Goal: Contribute content

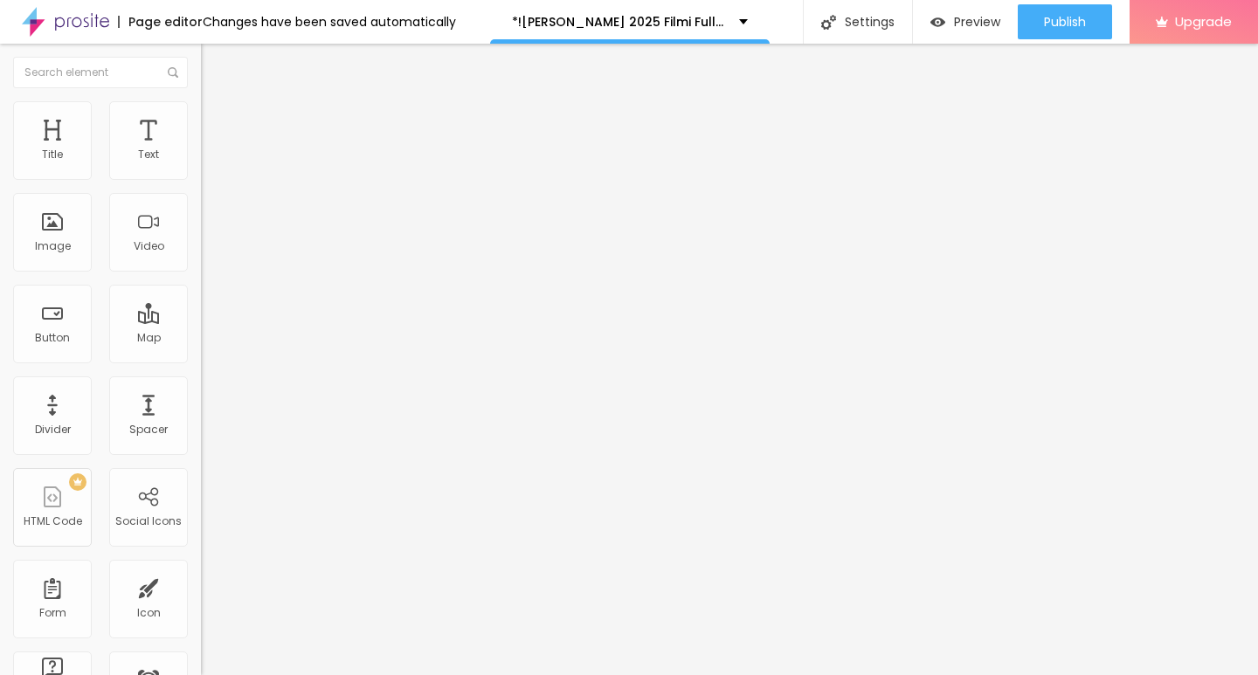
click at [201, 150] on span "Add image" at bounding box center [237, 142] width 72 height 15
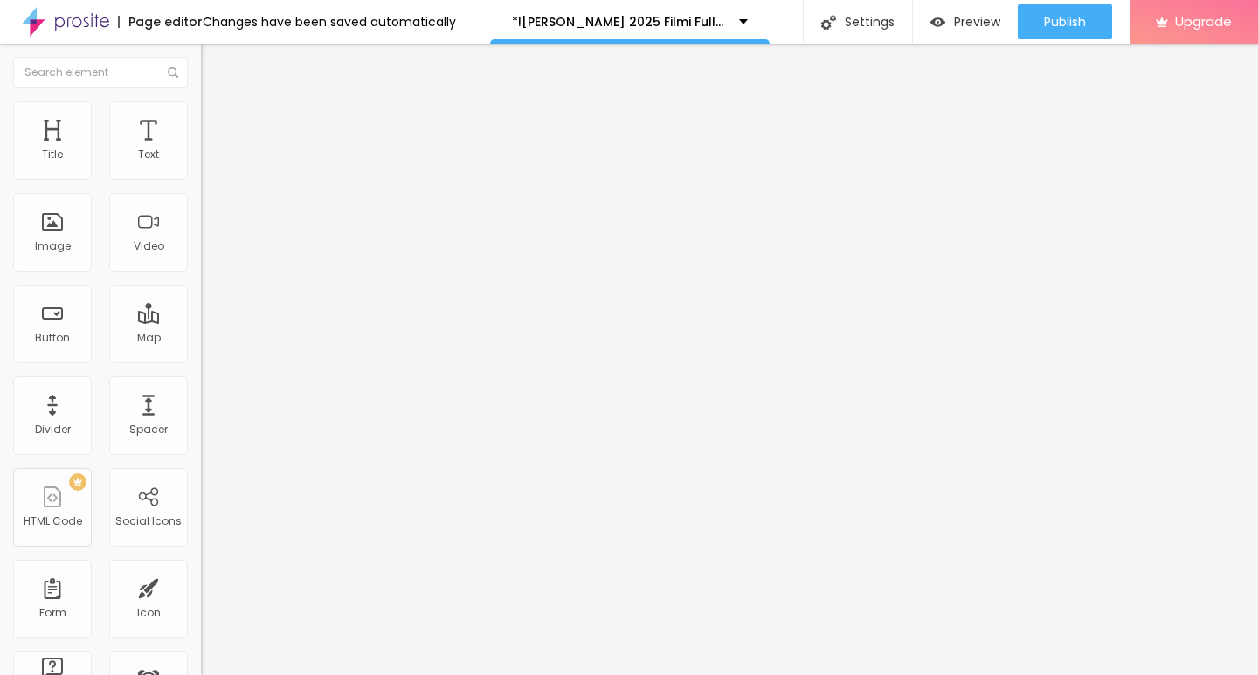
click at [201, 358] on input "https://" at bounding box center [306, 349] width 210 height 17
type input "[URL][DOMAIN_NAME][PERSON_NAME]"
click at [201, 373] on div "URL [URL][DOMAIN_NAME][PERSON_NAME]" at bounding box center [301, 351] width 201 height 43
click at [214, 67] on div "Edit Image" at bounding box center [260, 64] width 92 height 14
click at [57, 165] on div "Title" at bounding box center [52, 140] width 79 height 79
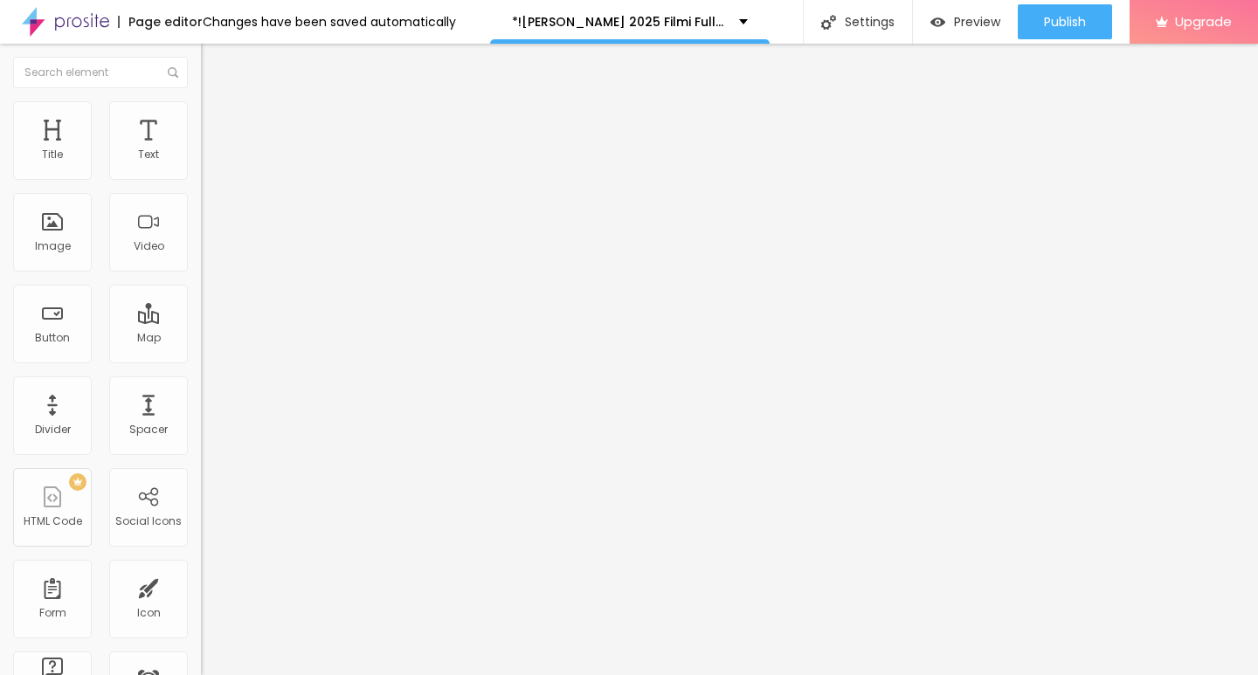
click at [201, 350] on input "https://" at bounding box center [306, 350] width 210 height 17
type input "[URL][DOMAIN_NAME][PERSON_NAME]"
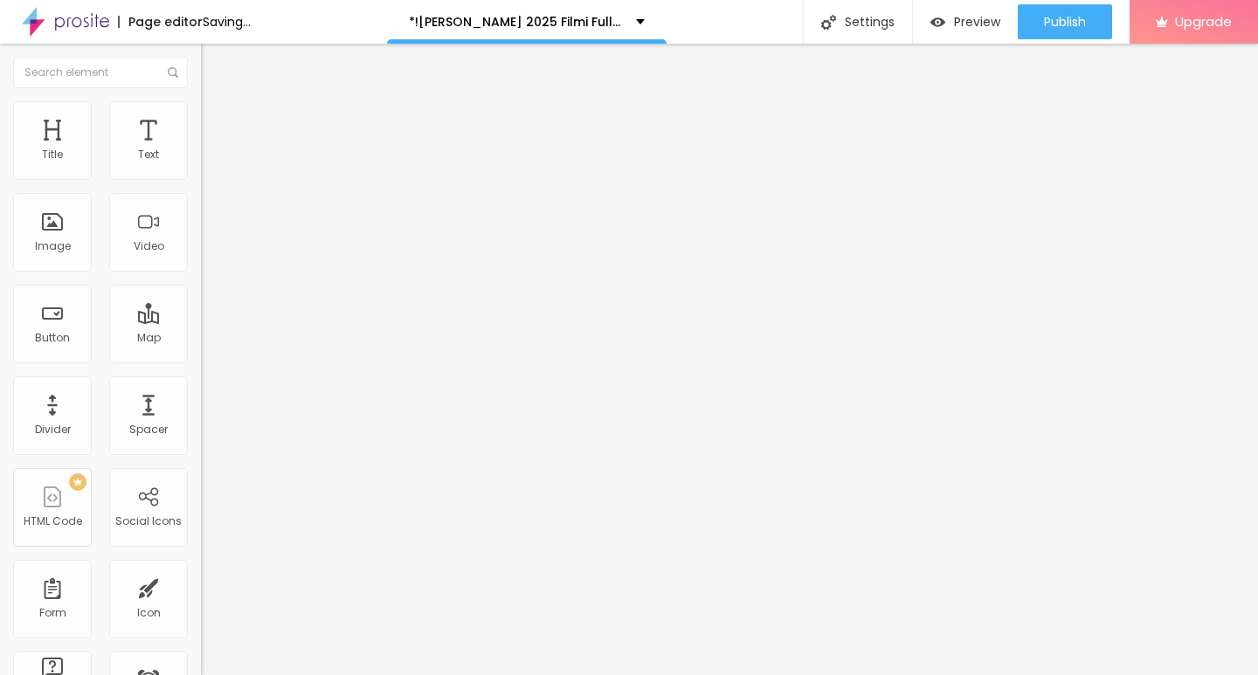
click at [201, 391] on div "Text Click me Align Size Default Small Default Big Link URL [URL][DOMAIN_NAME][…" at bounding box center [301, 263] width 201 height 254
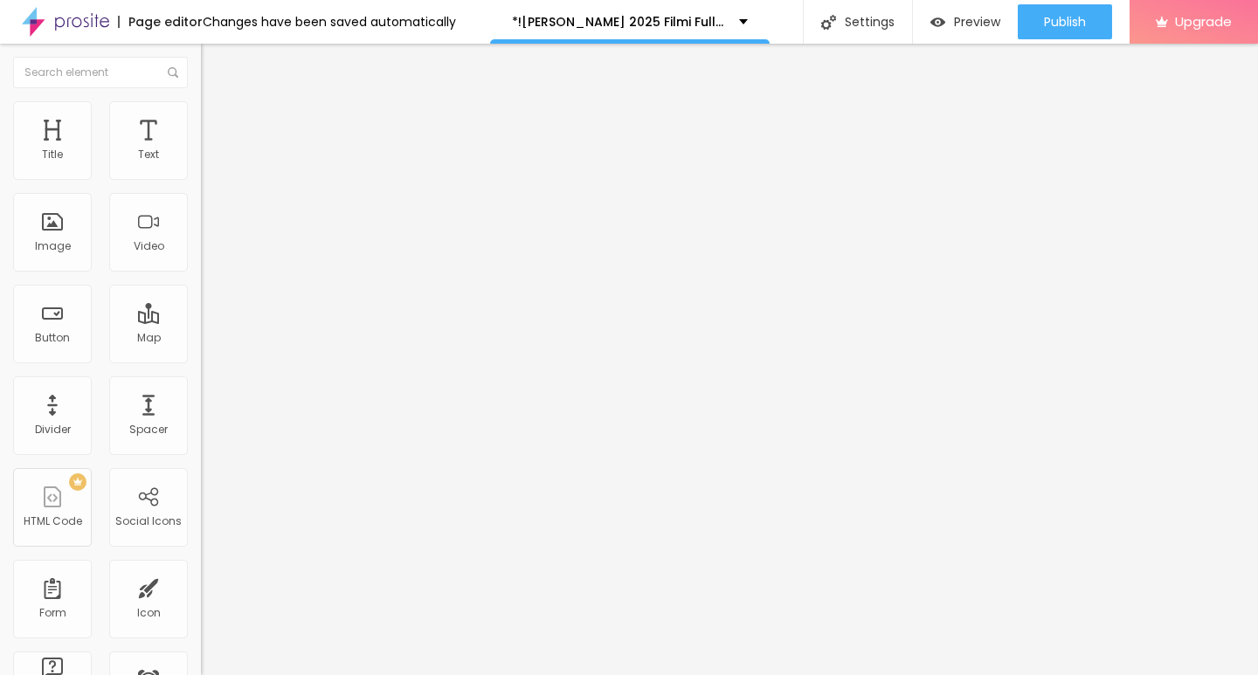
click at [201, 164] on input "Click me" at bounding box center [306, 155] width 210 height 17
paste input "Filmi Buradan İzleyin ▶▶ [PERSON_NAME] 2025 İzle - Filmi Full [HD]"
type input "Filmi Buradan İzleyin ▶▶ [PERSON_NAME] 2025 İzle - Filmi Full [HD]"
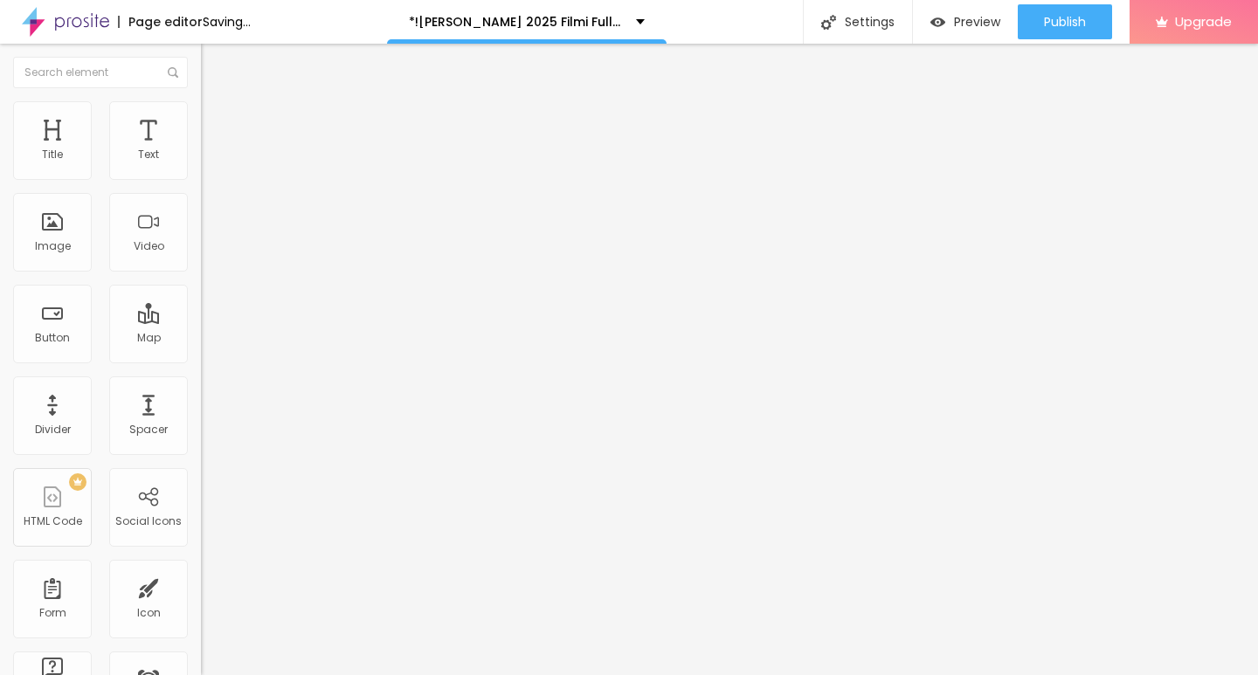
click at [201, 211] on div at bounding box center [301, 204] width 201 height 14
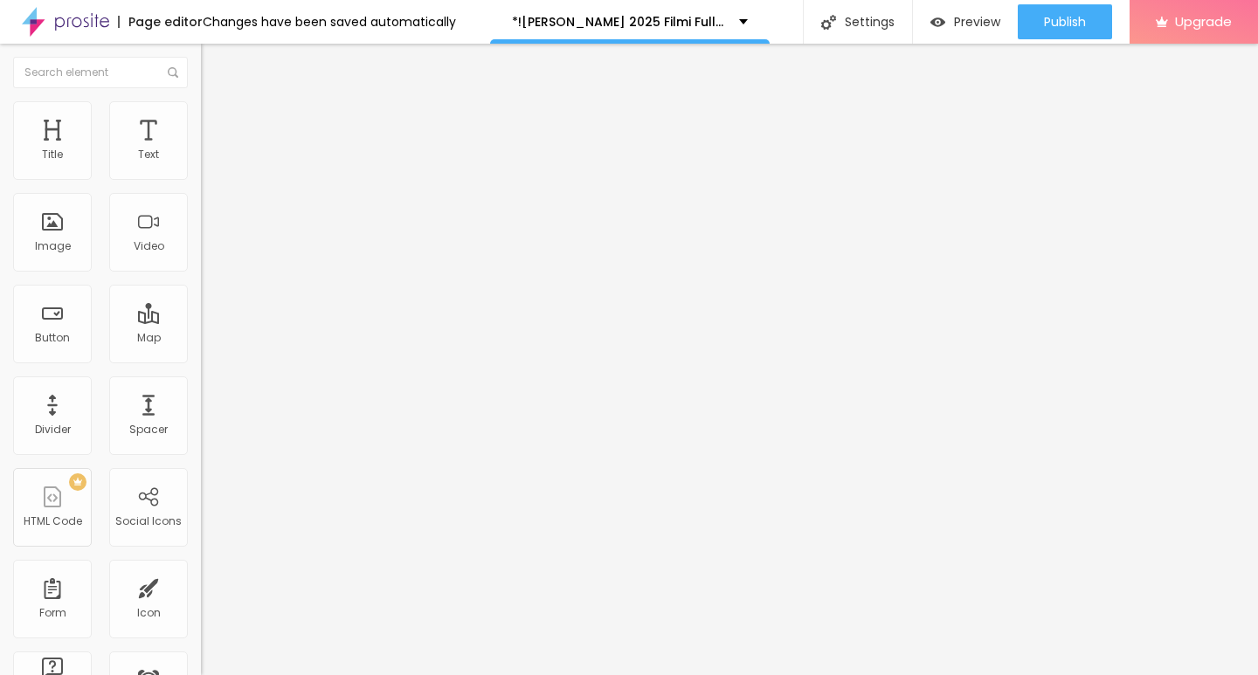
click at [201, 382] on div at bounding box center [301, 382] width 201 height 0
click at [201, 389] on img at bounding box center [205, 386] width 9 height 9
click at [214, 66] on div "Edit Button" at bounding box center [260, 64] width 93 height 14
click at [201, 164] on input "Click me" at bounding box center [306, 155] width 210 height 17
paste input "Filmi Buradan İzleyin ▶▶ [PERSON_NAME] 2025 İzle - Filmi Full [HD]"
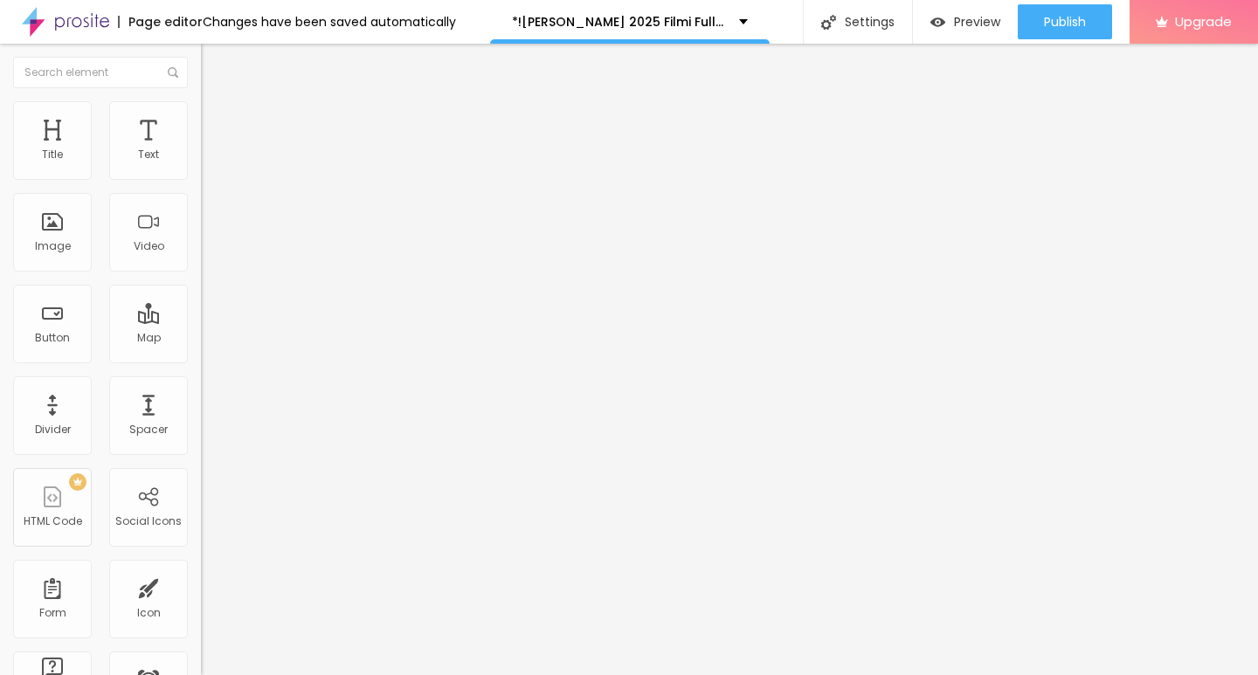
scroll to position [0, 181]
type input "Filmi Buradan İzleyin ▶▶ [PERSON_NAME] 2025 İzle - Filmi Full [HD]"
click at [201, 360] on input "https://" at bounding box center [306, 350] width 210 height 17
type input "[URL][DOMAIN_NAME][PERSON_NAME]"
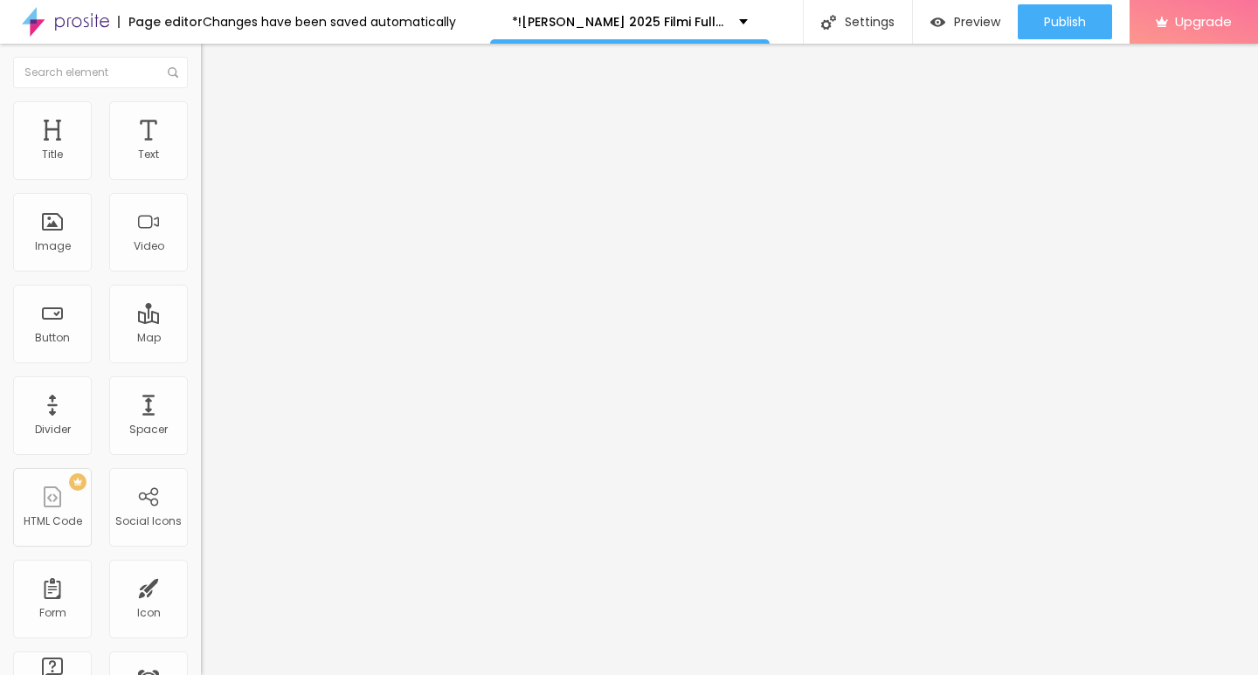
click at [201, 209] on img at bounding box center [207, 203] width 12 height 12
click at [201, 476] on div "Edit Button Content Style Advanced Text Filmi Buradan İzleyin ▶▶ [PERSON_NAME] …" at bounding box center [301, 360] width 201 height 632
click at [214, 66] on img "button" at bounding box center [221, 64] width 14 height 14
click at [123, 165] on div "Text" at bounding box center [148, 140] width 79 height 79
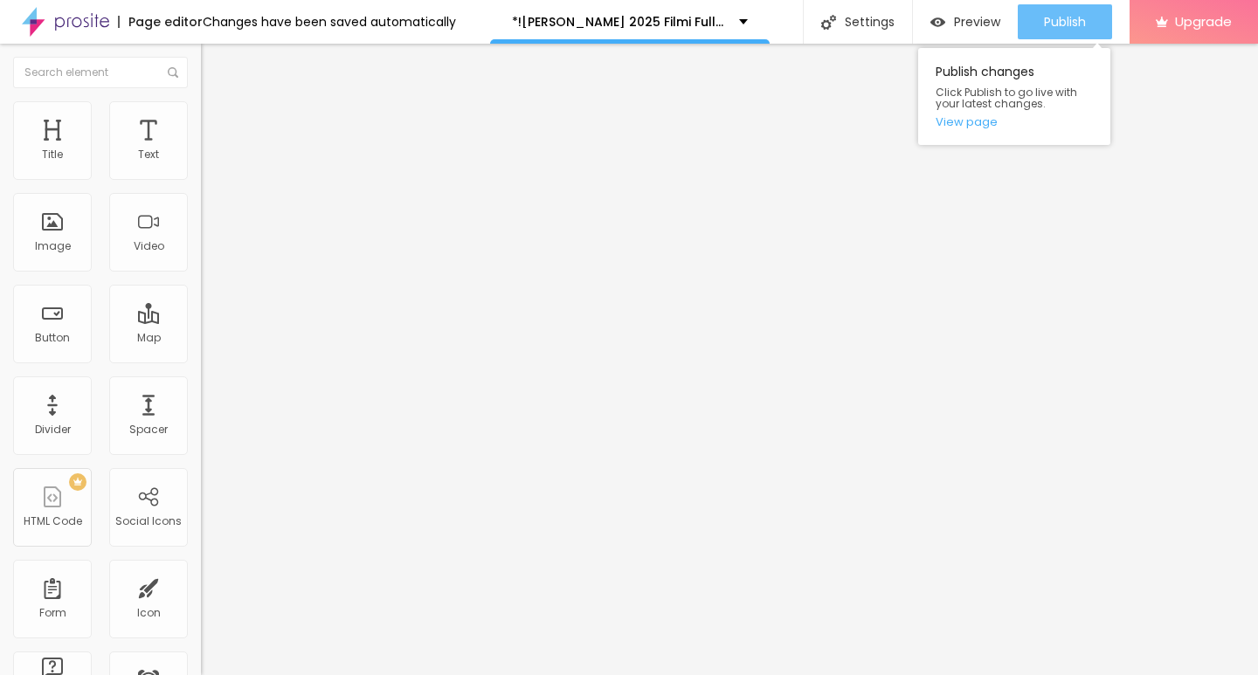
click at [1088, 30] on button "Publish" at bounding box center [1065, 21] width 94 height 35
click at [972, 121] on link "View page" at bounding box center [1014, 121] width 157 height 11
